Goal: Information Seeking & Learning: Learn about a topic

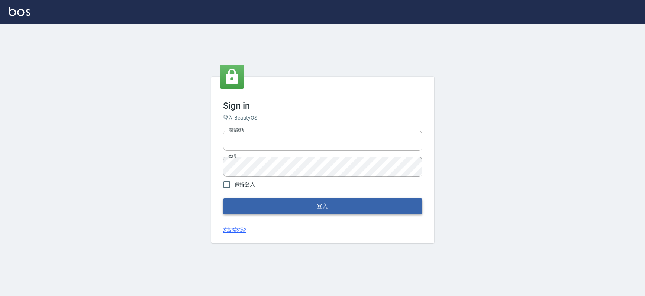
type input "0931222924"
click at [287, 209] on button "登入" at bounding box center [322, 206] width 199 height 16
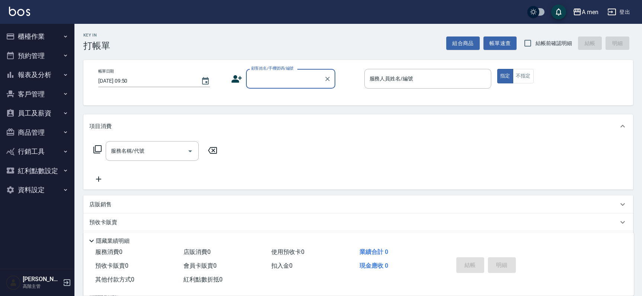
click at [49, 75] on button "報表及分析" at bounding box center [37, 74] width 68 height 19
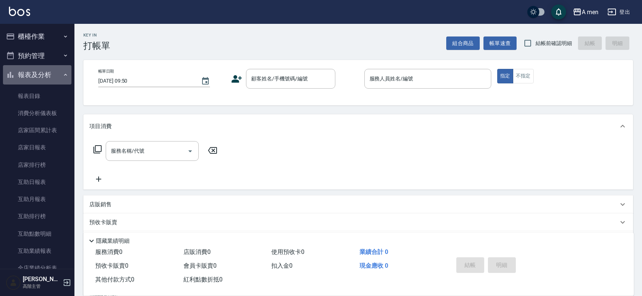
click at [49, 75] on button "報表及分析" at bounding box center [37, 74] width 68 height 19
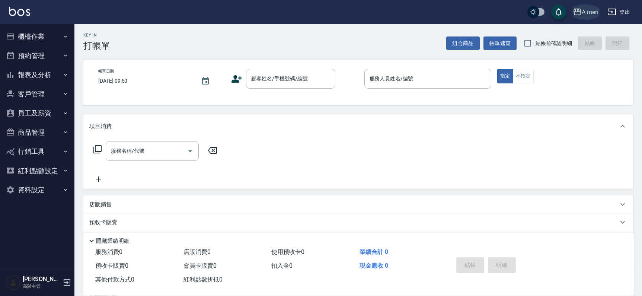
click at [583, 10] on div "A men" at bounding box center [589, 11] width 17 height 9
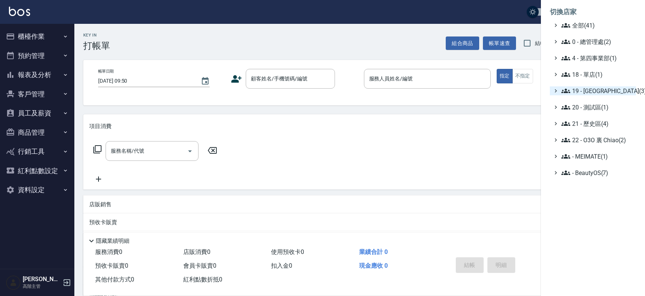
click at [591, 91] on span "19 - [GEOGRAPHIC_DATA](3)" at bounding box center [598, 90] width 72 height 9
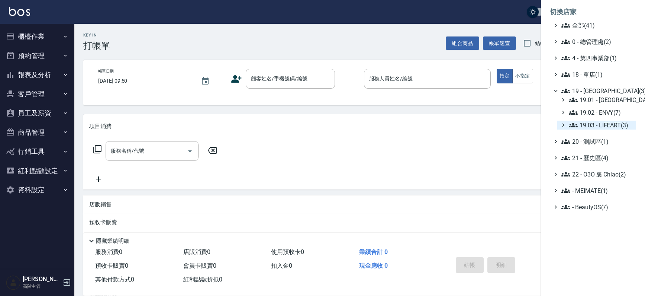
click at [609, 126] on span "19.03 - LIFEART(3)" at bounding box center [601, 125] width 64 height 9
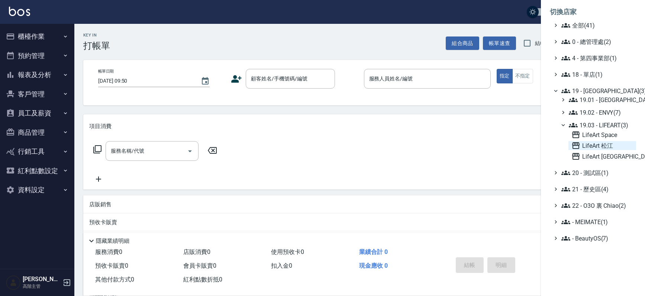
click at [617, 148] on span "LifeArt 松江" at bounding box center [603, 145] width 62 height 9
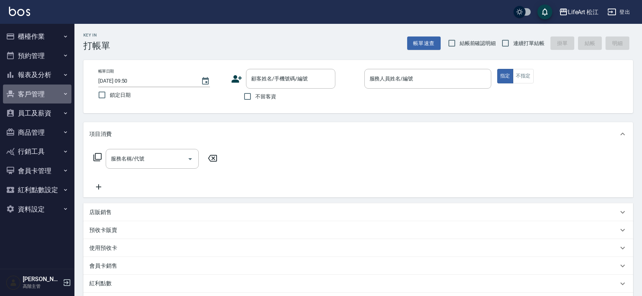
click at [52, 97] on button "客戶管理" at bounding box center [37, 93] width 68 height 19
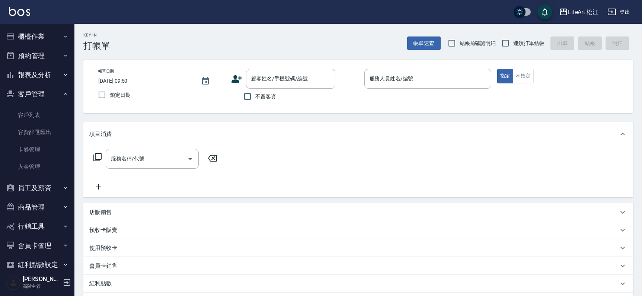
click at [52, 96] on button "客戶管理" at bounding box center [37, 93] width 68 height 19
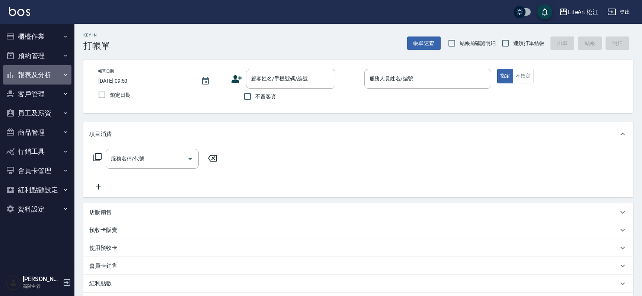
click at [49, 78] on button "報表及分析" at bounding box center [37, 74] width 68 height 19
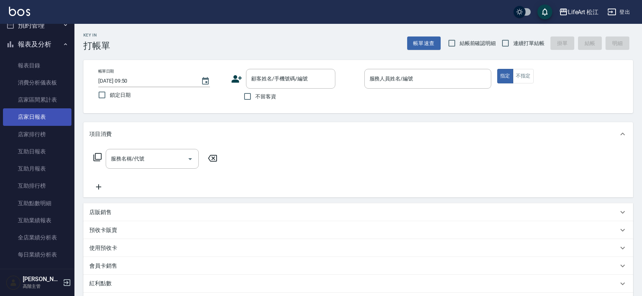
scroll to position [160, 0]
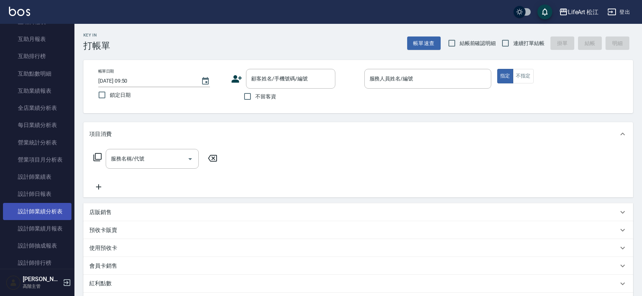
click at [47, 214] on link "設計師業績分析表" at bounding box center [37, 211] width 68 height 17
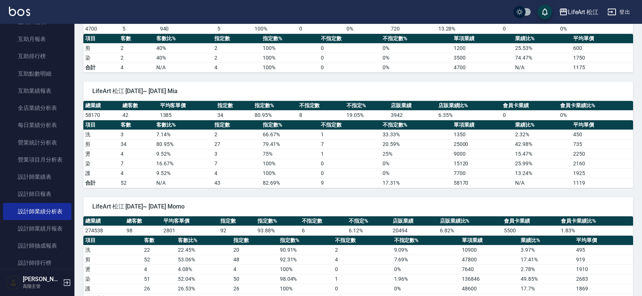
scroll to position [494, 0]
